Goal: Transaction & Acquisition: Purchase product/service

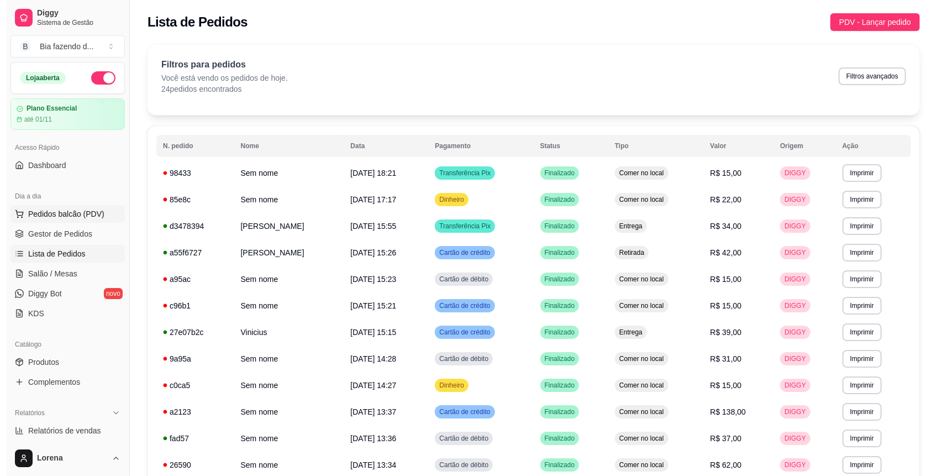
scroll to position [74, 0]
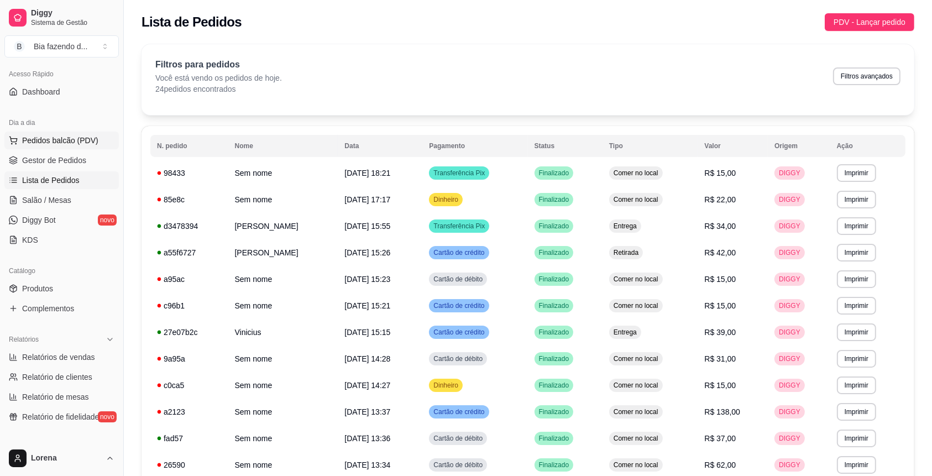
click at [56, 140] on span "Pedidos balcão (PDV)" at bounding box center [60, 140] width 76 height 11
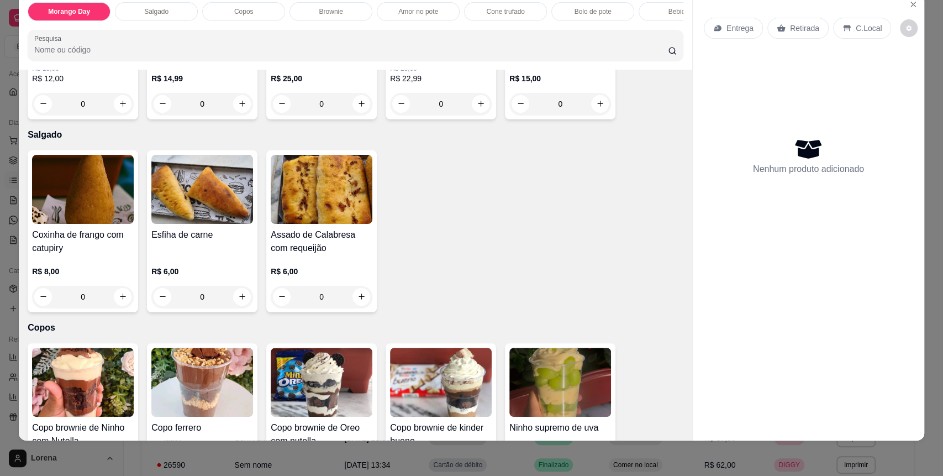
scroll to position [221, 0]
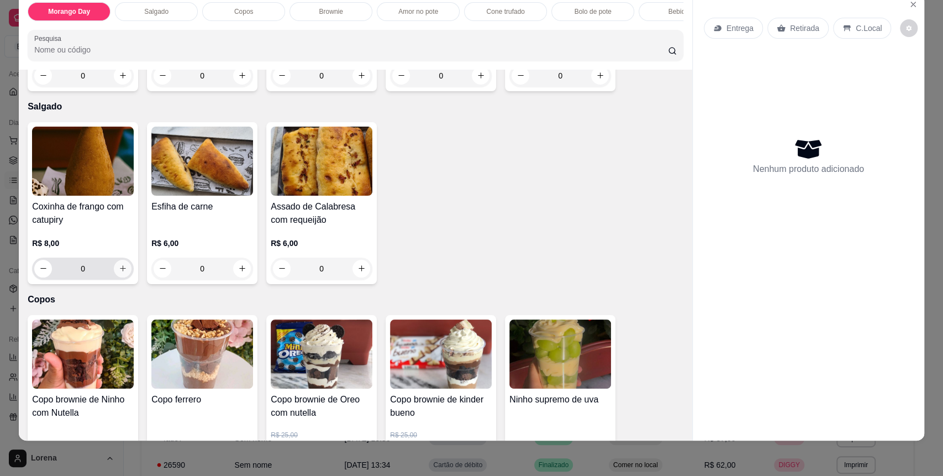
click at [122, 277] on button "increase-product-quantity" at bounding box center [123, 269] width 18 height 18
type input "1"
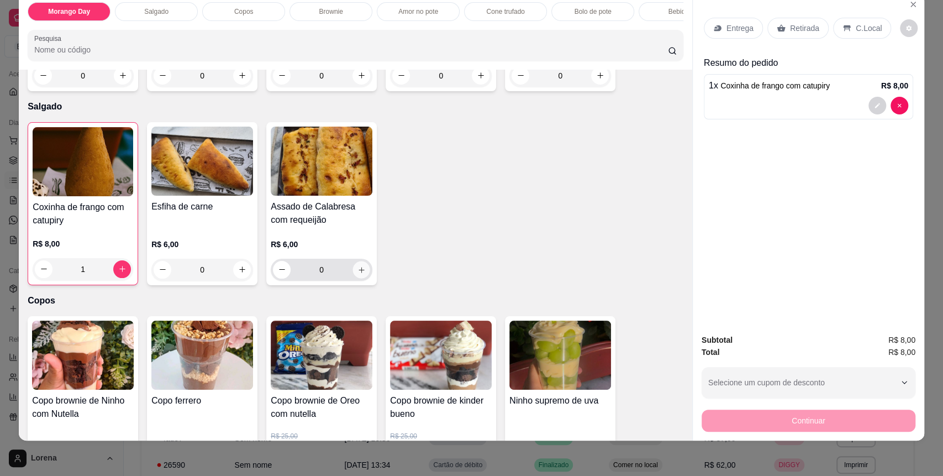
click at [358, 274] on icon "increase-product-quantity" at bounding box center [362, 270] width 8 height 8
type input "1"
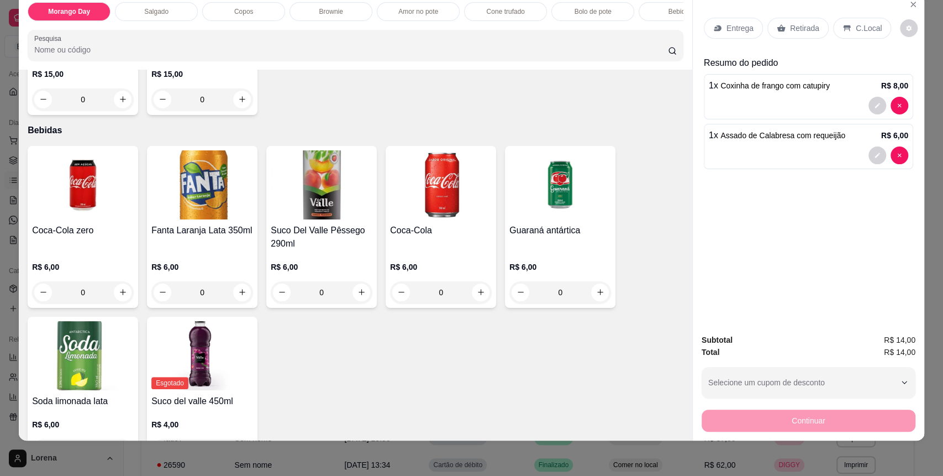
scroll to position [1695, 0]
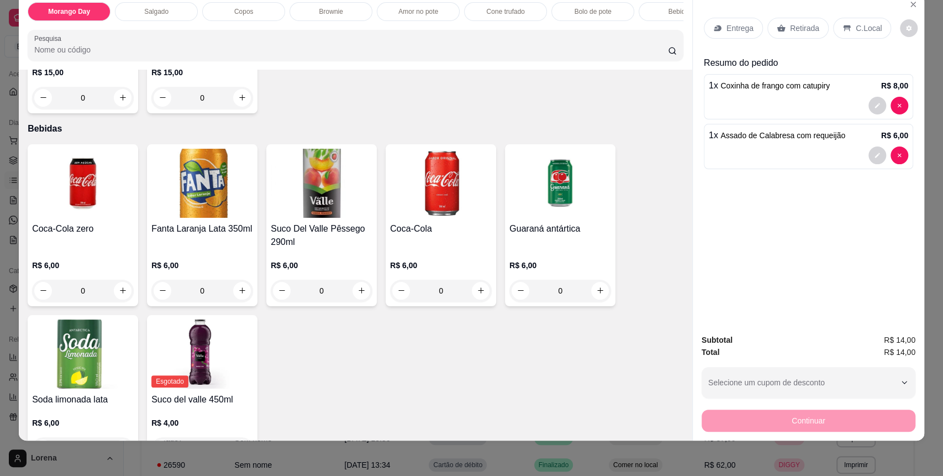
click at [252, 302] on div "Coca-Cola zero R$ 6,00 0 Fanta Laranja Lata 350ml R$ 6,00 0 Suco Del Valle Pêss…" at bounding box center [356, 303] width 656 height 319
click at [235, 299] on button "increase-product-quantity" at bounding box center [242, 290] width 17 height 17
type input "1"
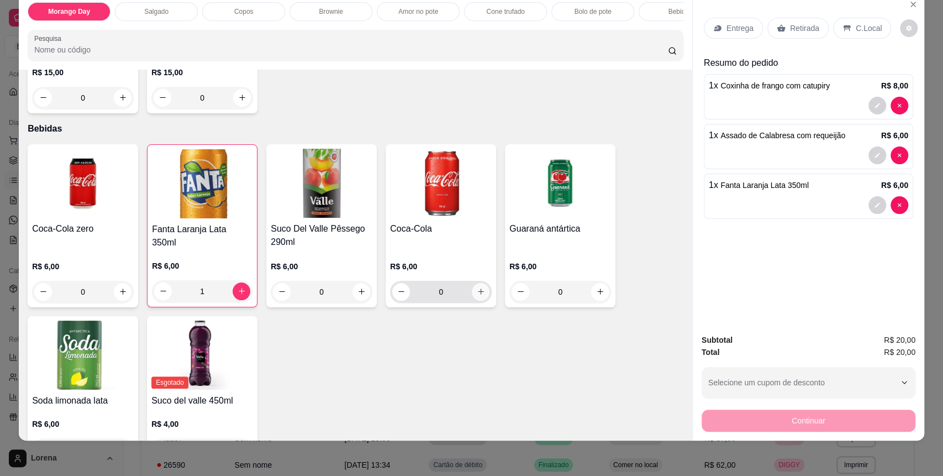
click at [482, 301] on button "increase-product-quantity" at bounding box center [481, 292] width 18 height 18
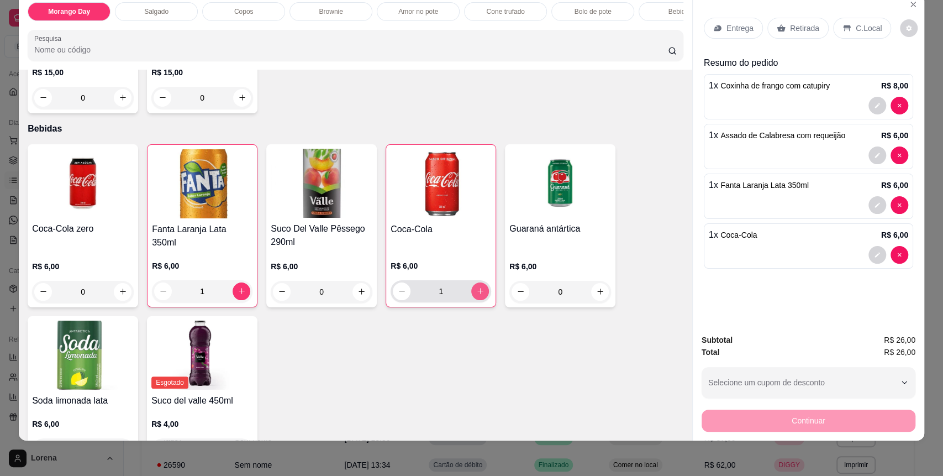
type input "1"
click at [856, 27] on p "C.Local" at bounding box center [869, 28] width 26 height 11
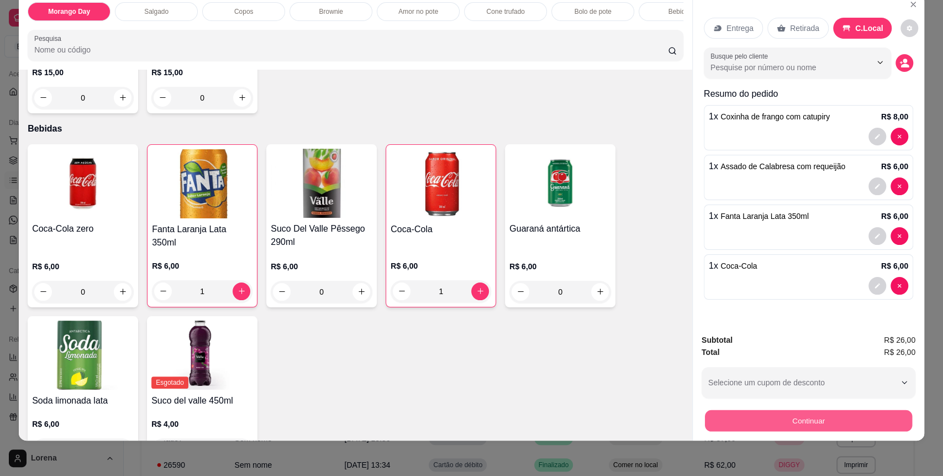
click at [825, 429] on button "Continuar" at bounding box center [808, 421] width 207 height 22
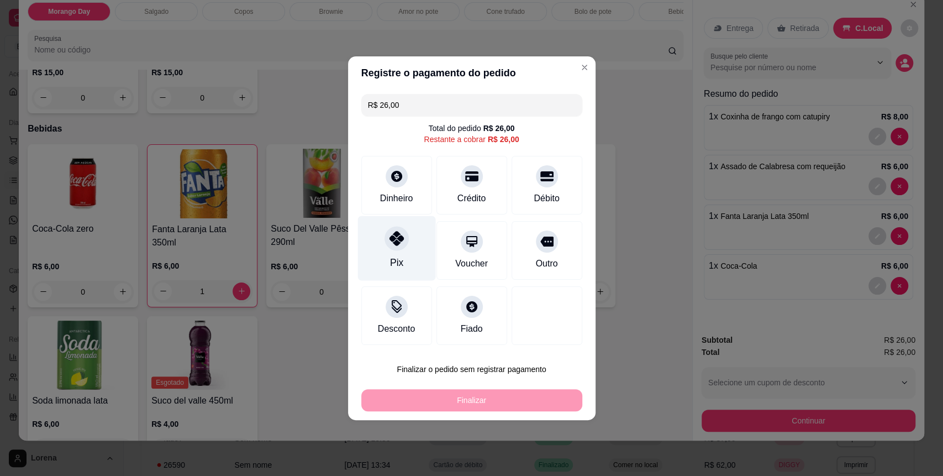
click at [383, 260] on div "Pix" at bounding box center [397, 248] width 78 height 65
type input "R$ 0,00"
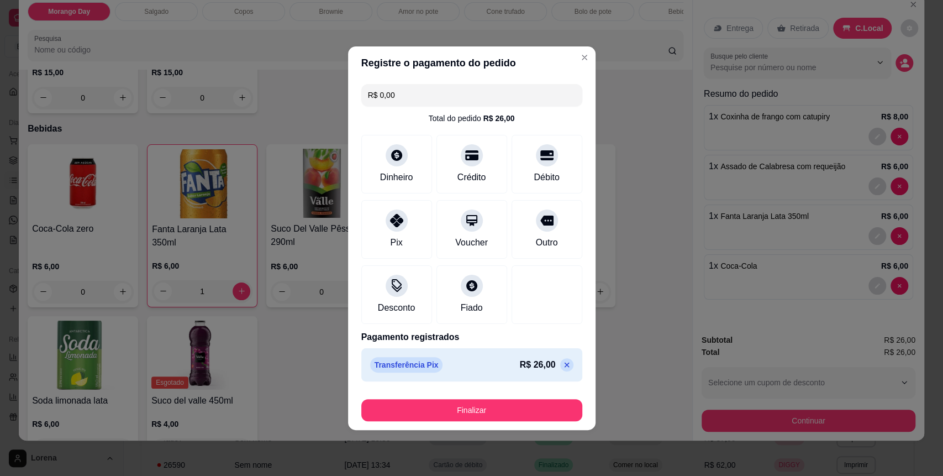
click at [418, 396] on div "Finalizar" at bounding box center [471, 408] width 221 height 27
click at [416, 400] on button "Finalizar" at bounding box center [471, 410] width 221 height 22
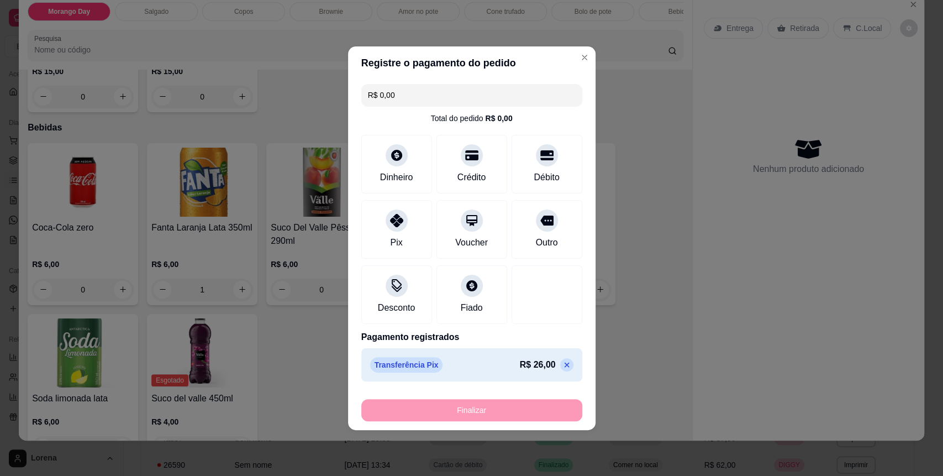
type input "0"
type input "-R$ 26,00"
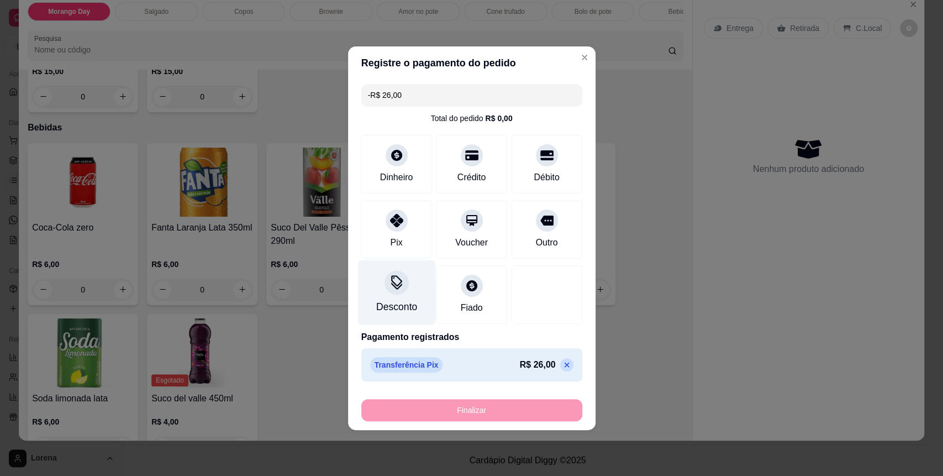
scroll to position [1694, 0]
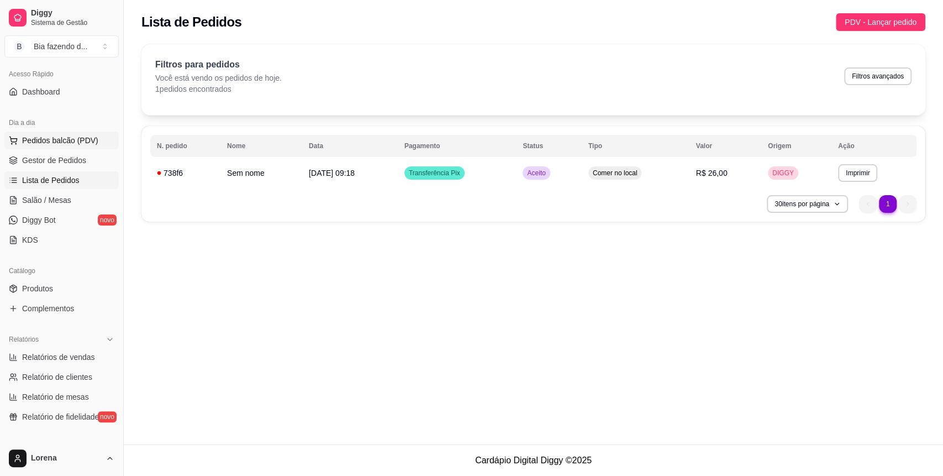
click at [48, 138] on span "Pedidos balcão (PDV)" at bounding box center [60, 140] width 76 height 11
